Goal: Transaction & Acquisition: Purchase product/service

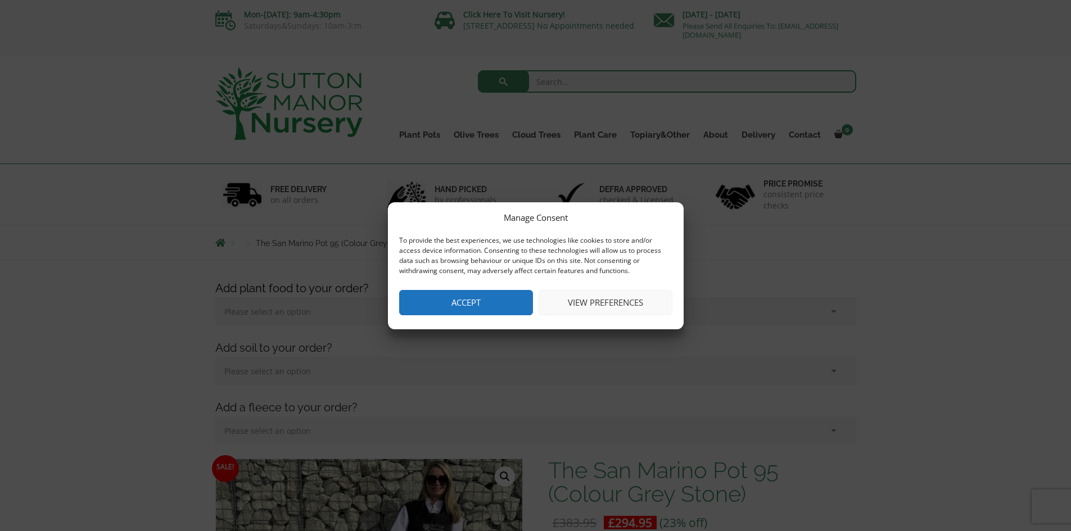
click at [461, 294] on button "Accept" at bounding box center [466, 302] width 134 height 25
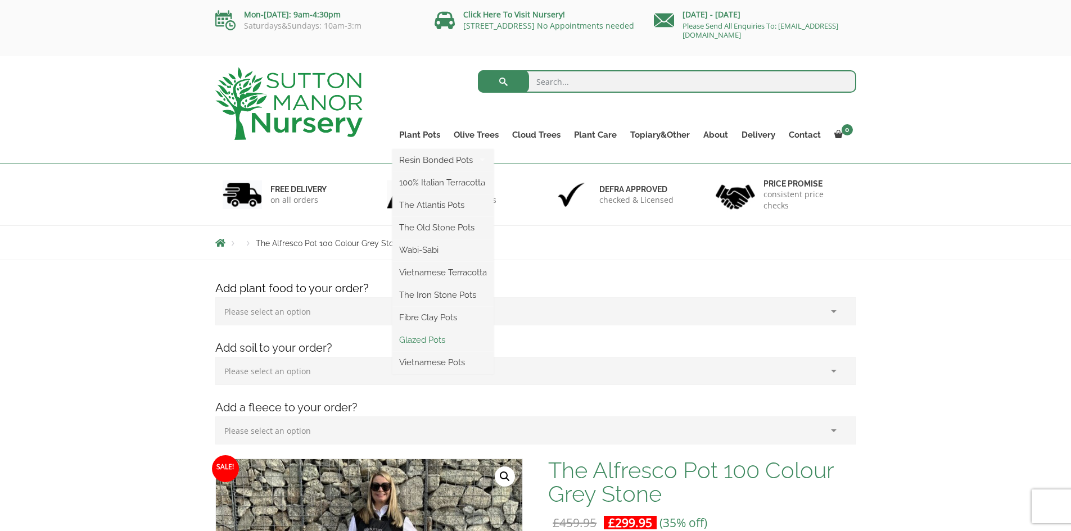
click at [429, 336] on link "Glazed Pots" at bounding box center [442, 340] width 101 height 17
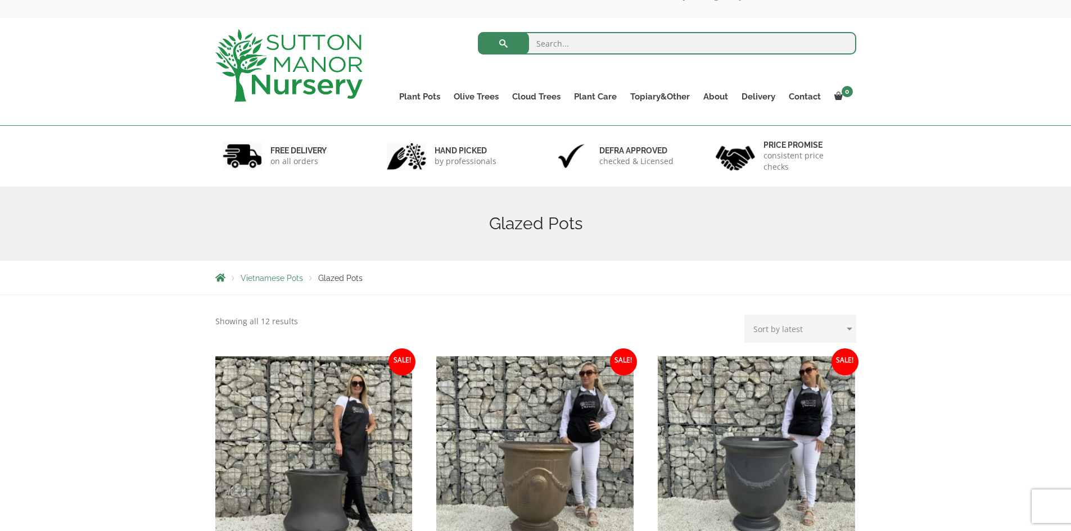
scroll to position [10, 0]
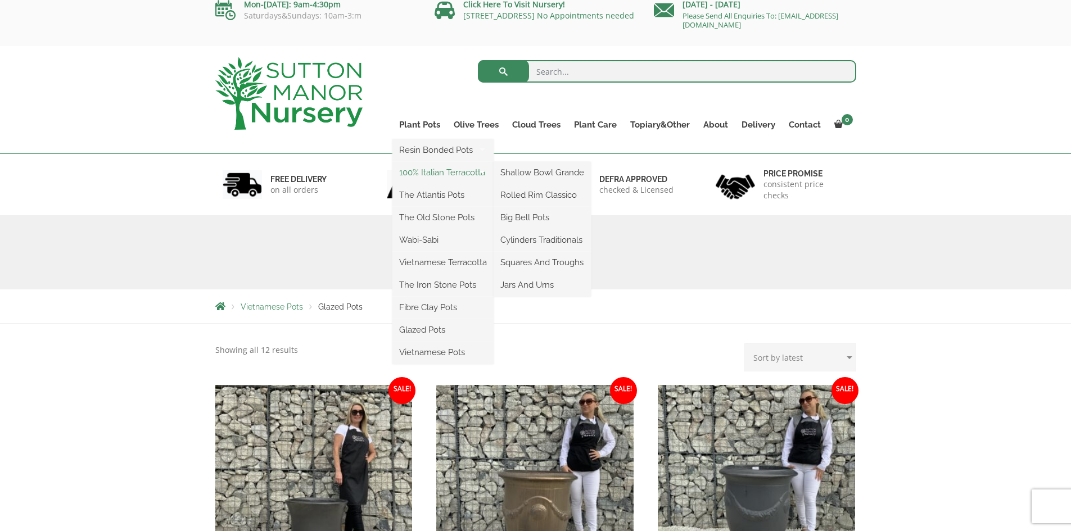
click at [432, 174] on link "100% Italian Terracotta" at bounding box center [442, 172] width 101 height 17
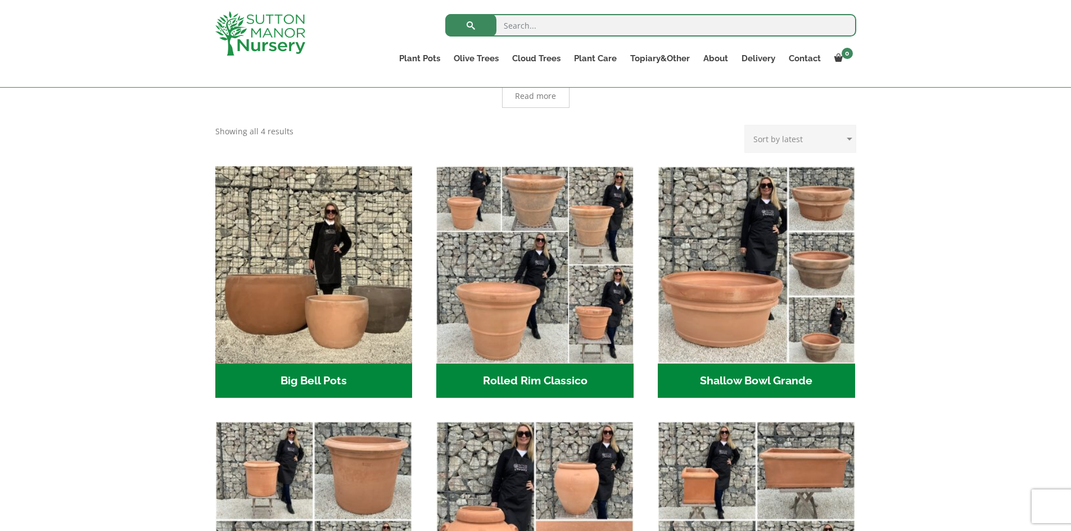
scroll to position [277, 0]
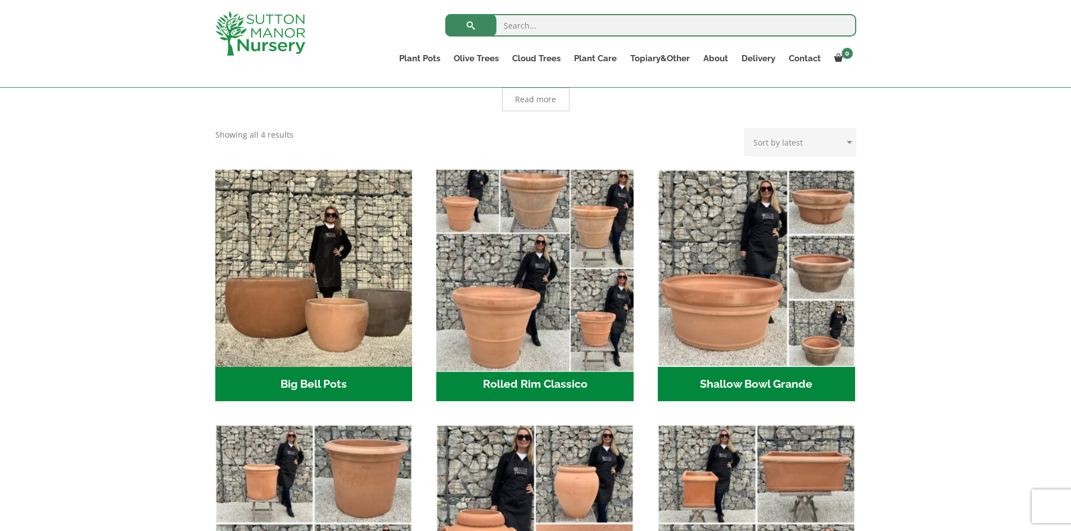
click at [553, 297] on img "Visit product category Rolled Rim Classico" at bounding box center [535, 268] width 207 height 207
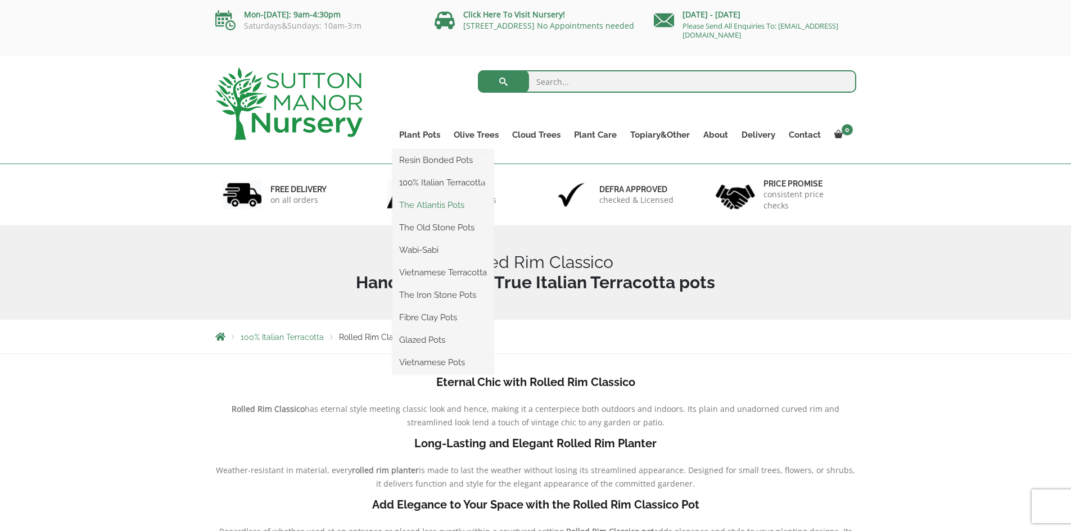
click at [431, 207] on link "The Atlantis Pots" at bounding box center [442, 205] width 101 height 17
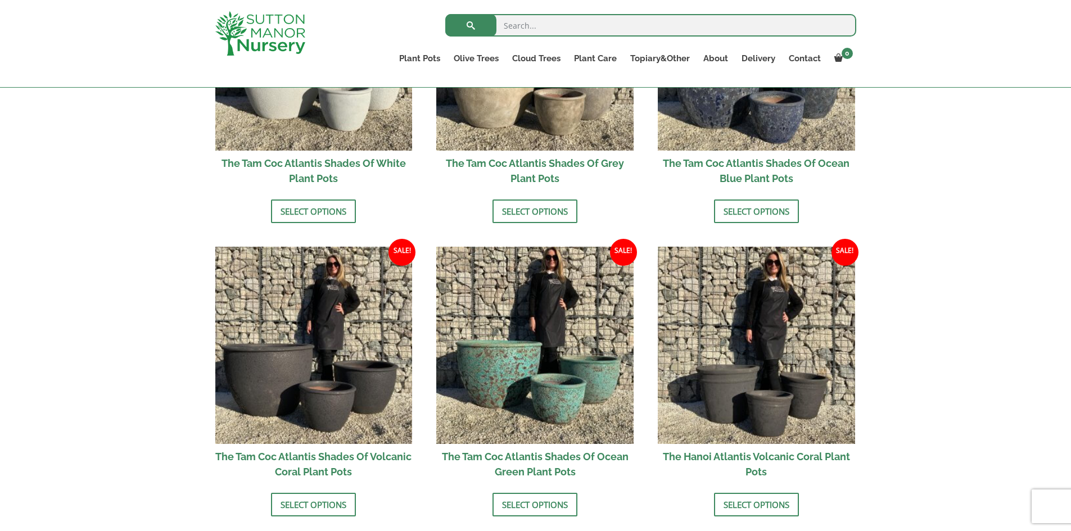
scroll to position [837, 0]
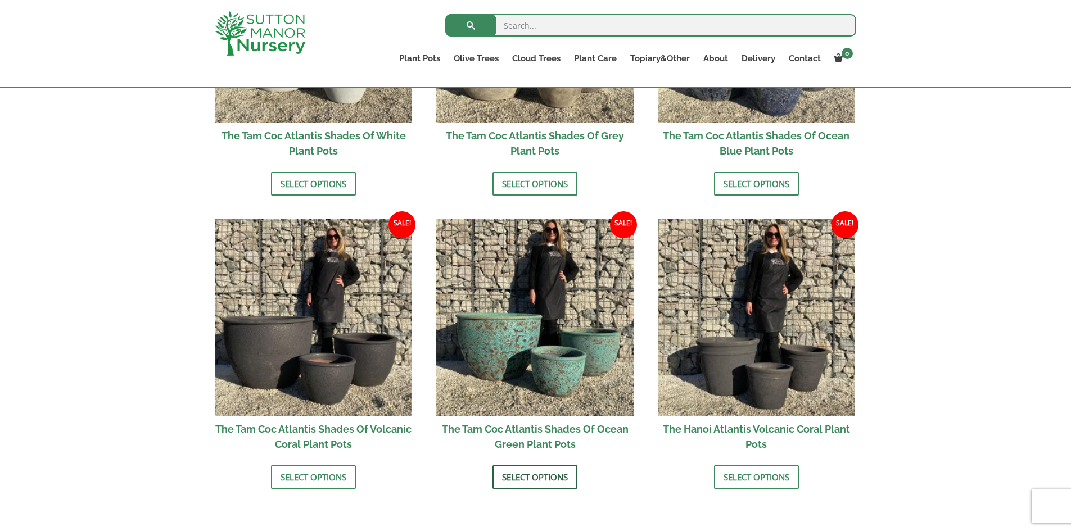
click at [554, 478] on link "Select options" at bounding box center [535, 478] width 85 height 24
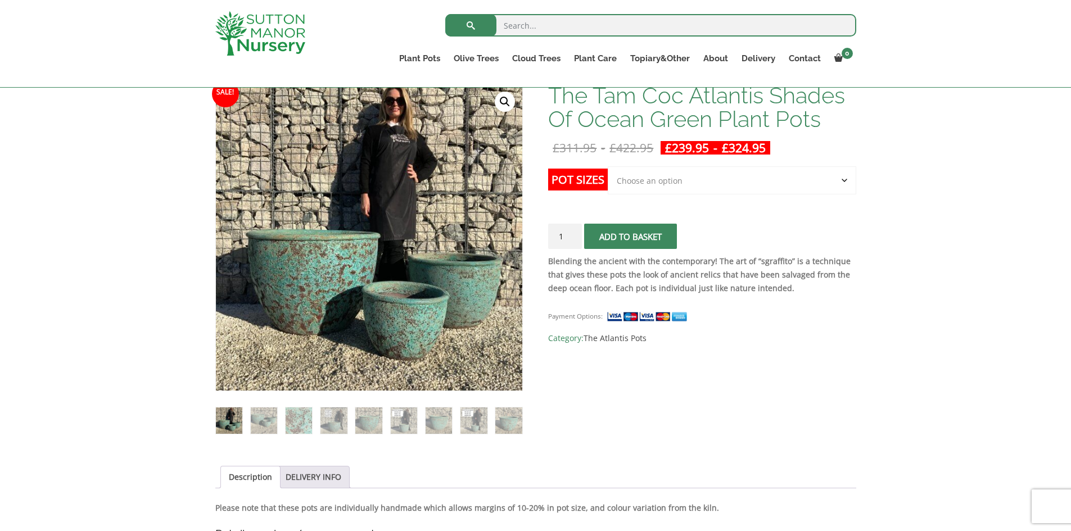
scroll to position [150, 0]
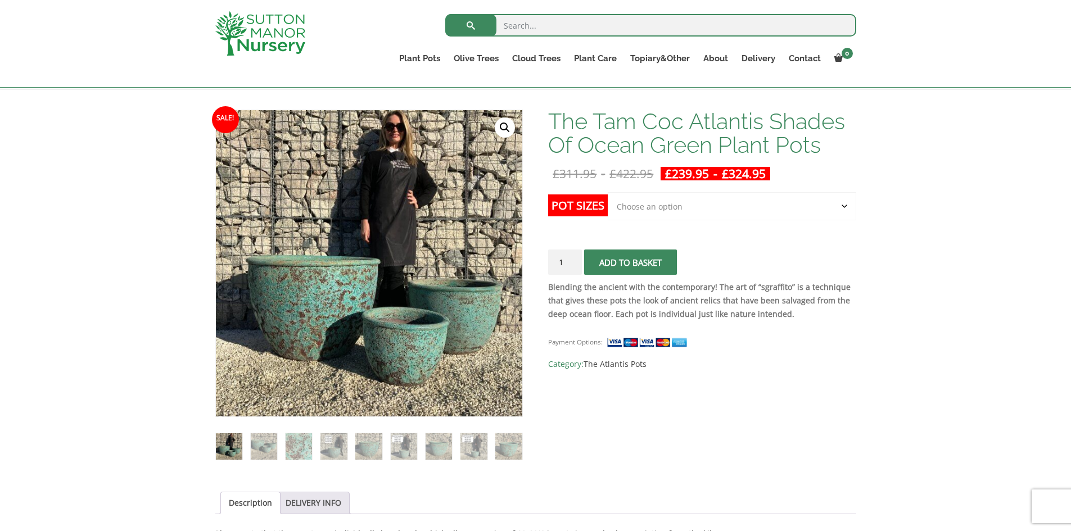
click at [838, 212] on select "Choose an option Click here to buy the 3rd to Largest Pot In The Picture Click …" at bounding box center [732, 206] width 248 height 28
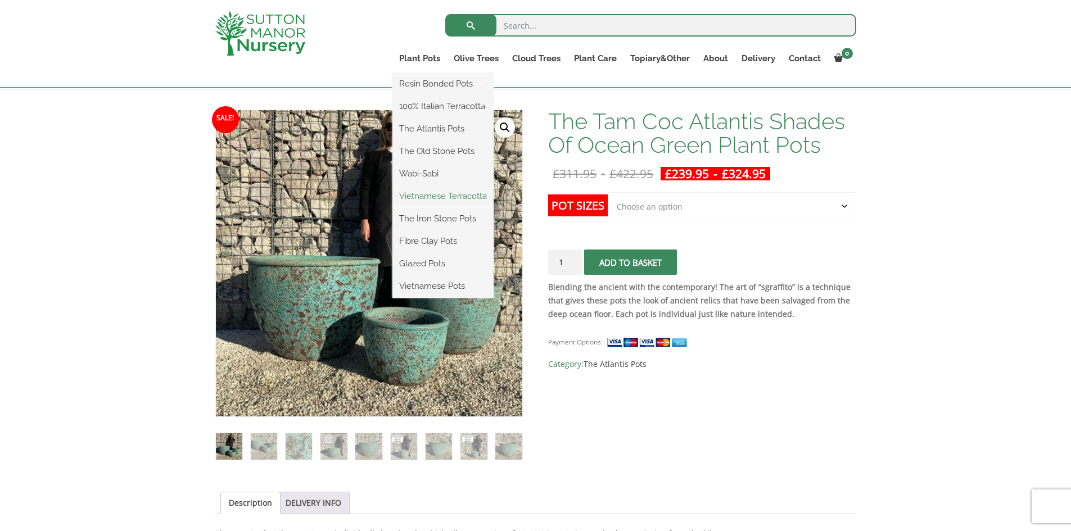
click at [457, 198] on link "Vietnamese Terracotta" at bounding box center [442, 196] width 101 height 17
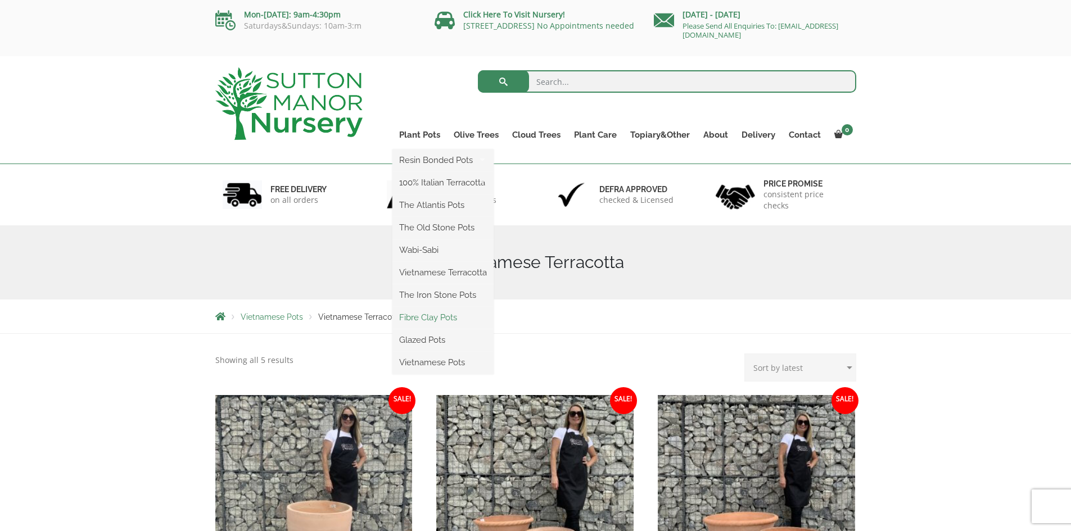
click at [440, 323] on link "Fibre Clay Pots" at bounding box center [442, 317] width 101 height 17
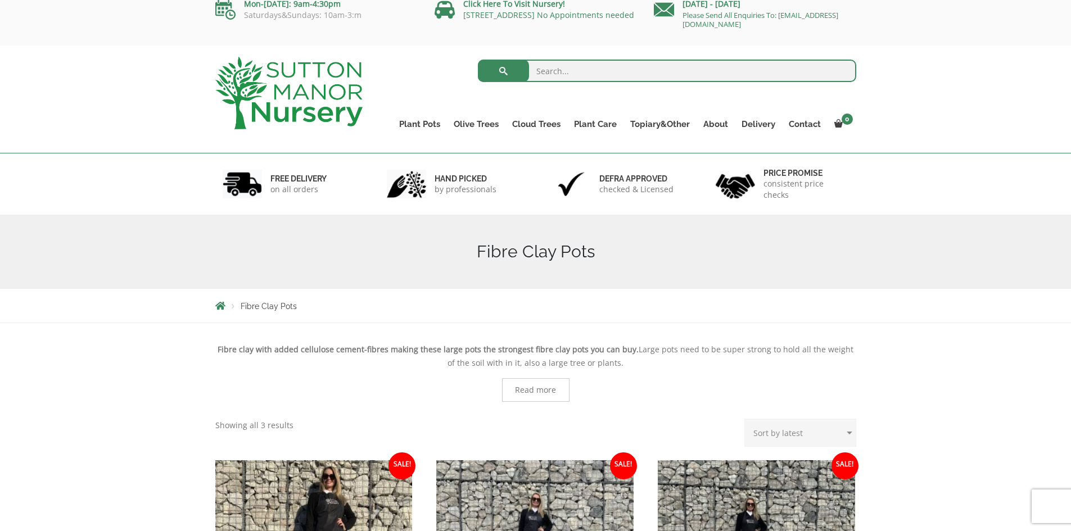
scroll to position [8, 0]
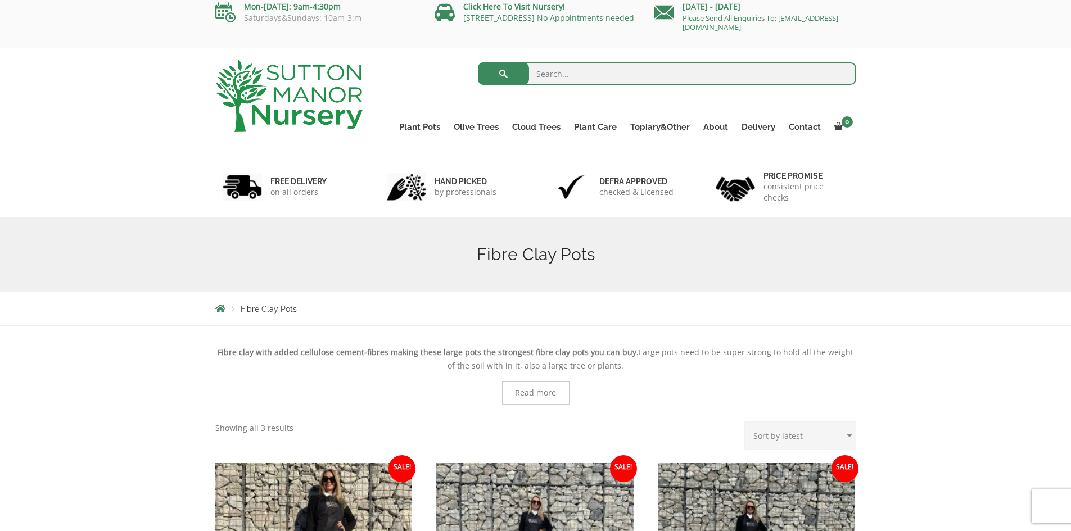
click at [580, 71] on input "search" at bounding box center [667, 73] width 378 height 22
type input "extra large planters"
click at [478, 62] on button "submit" at bounding box center [503, 73] width 51 height 22
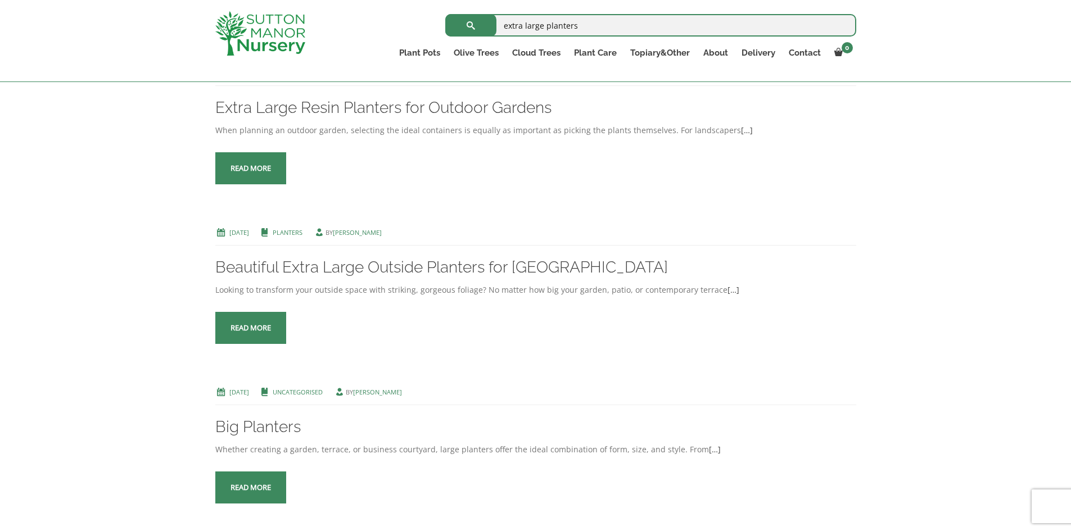
scroll to position [277, 0]
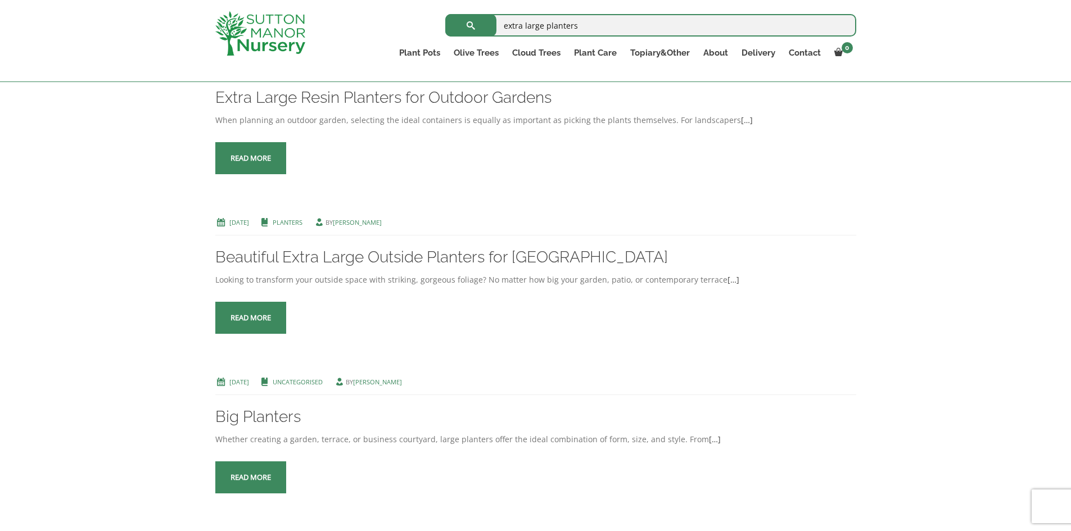
click at [251, 159] on span at bounding box center [251, 159] width 0 height 0
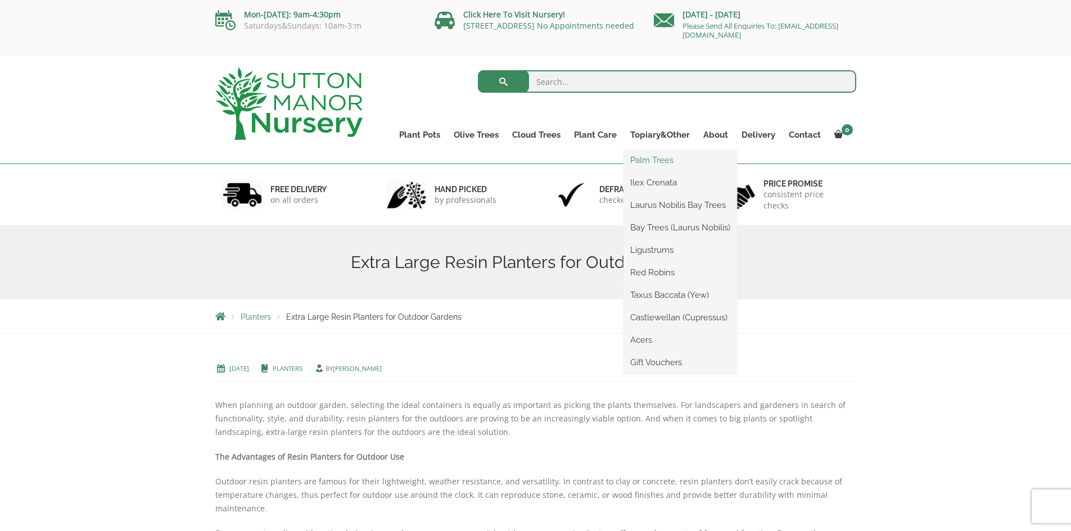
click at [641, 157] on link "Palm Trees" at bounding box center [681, 160] width 114 height 17
